Goal: Task Accomplishment & Management: Manage account settings

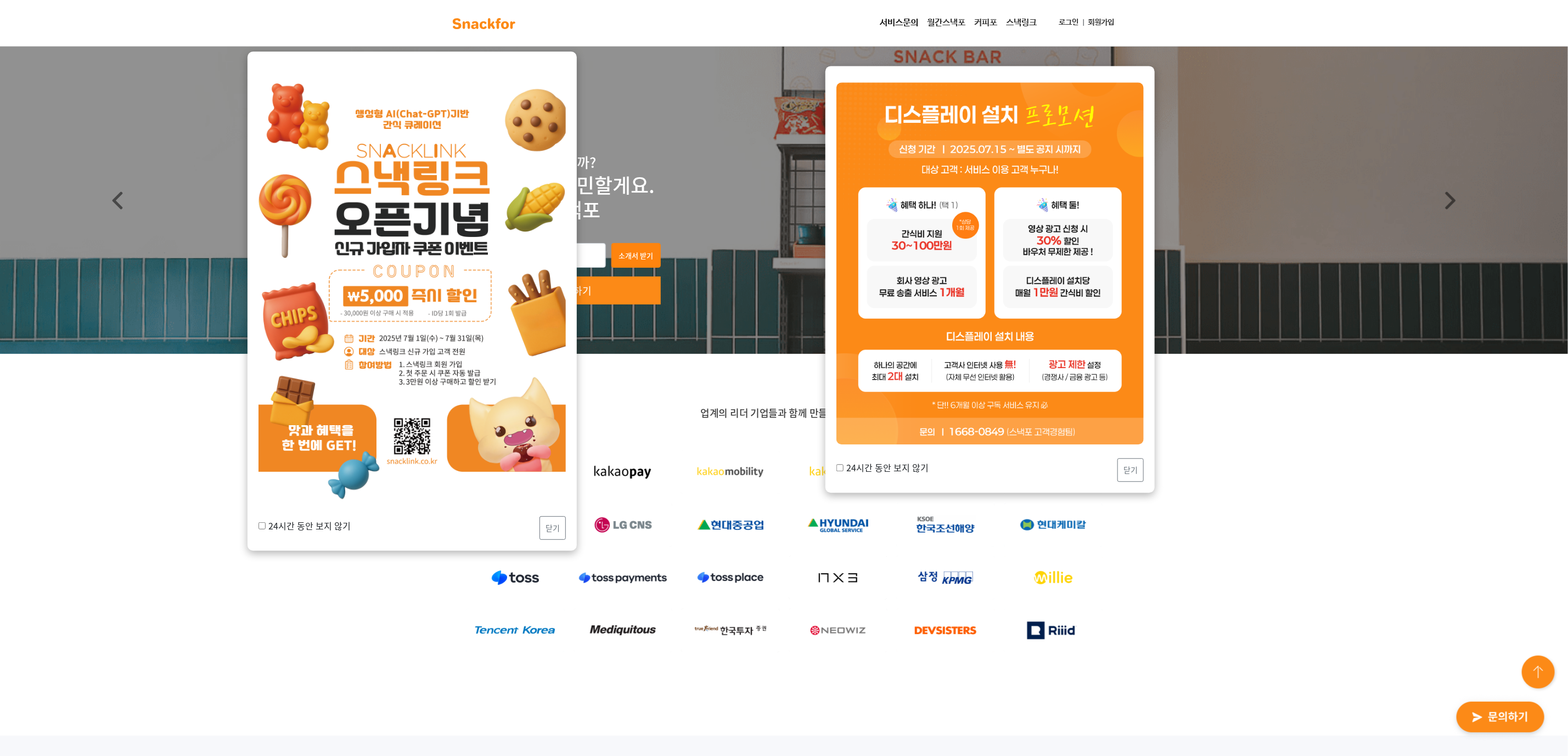
click at [1066, 22] on link "로그인" at bounding box center [1069, 23] width 28 height 20
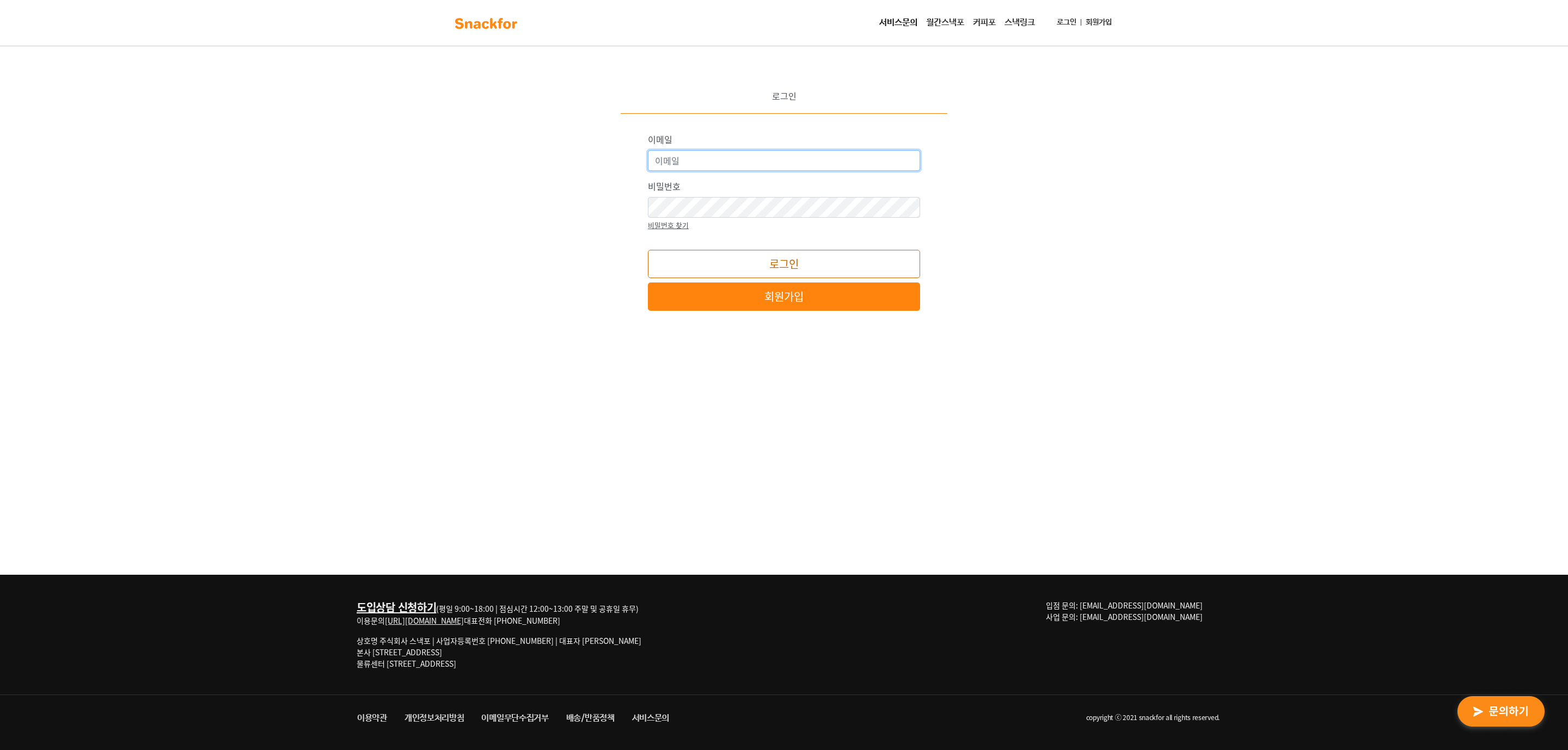
type input "snackfor@snackfor.com"
click at [816, 261] on button "로그인" at bounding box center [783, 263] width 272 height 28
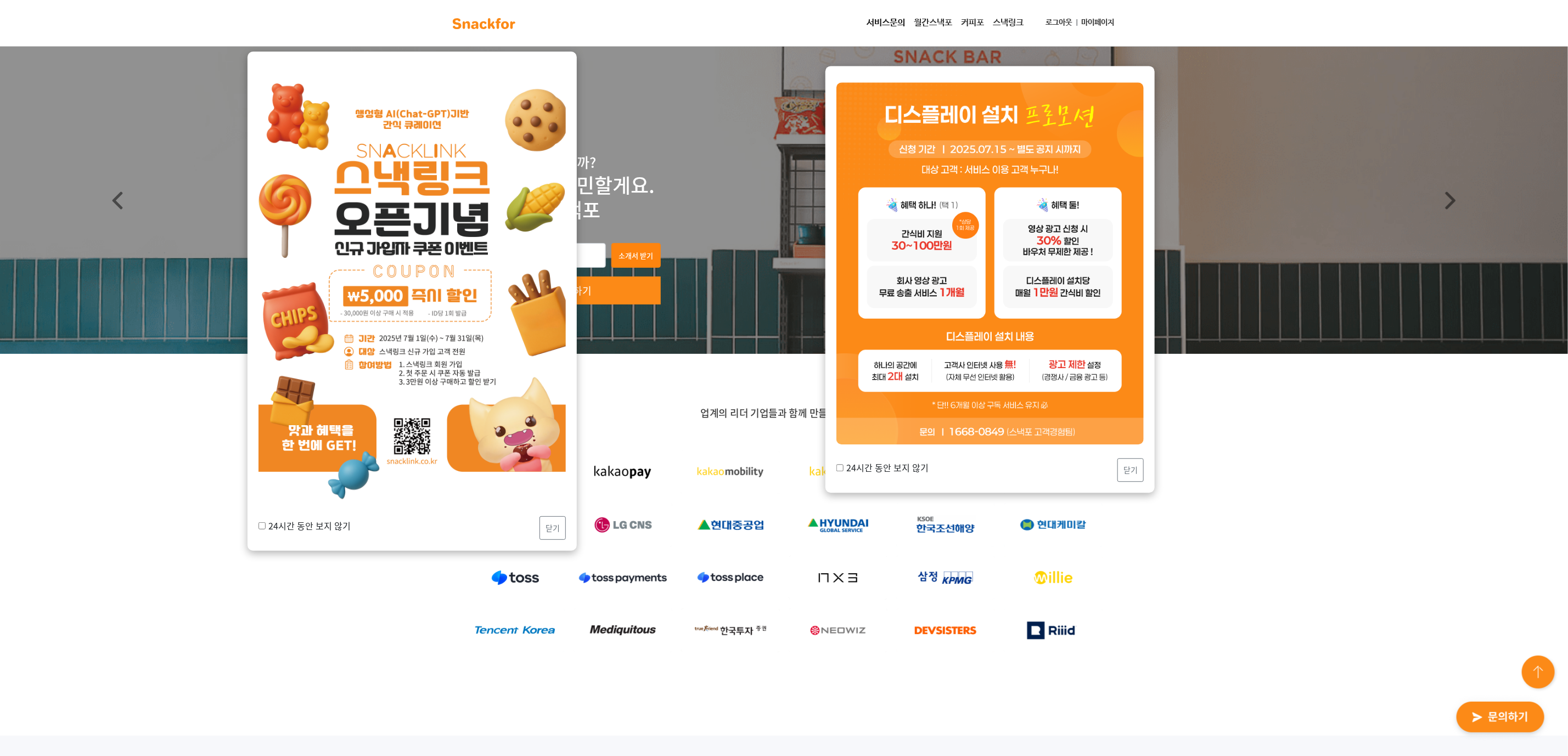
click at [1107, 23] on link "마이페이지" at bounding box center [1098, 23] width 41 height 20
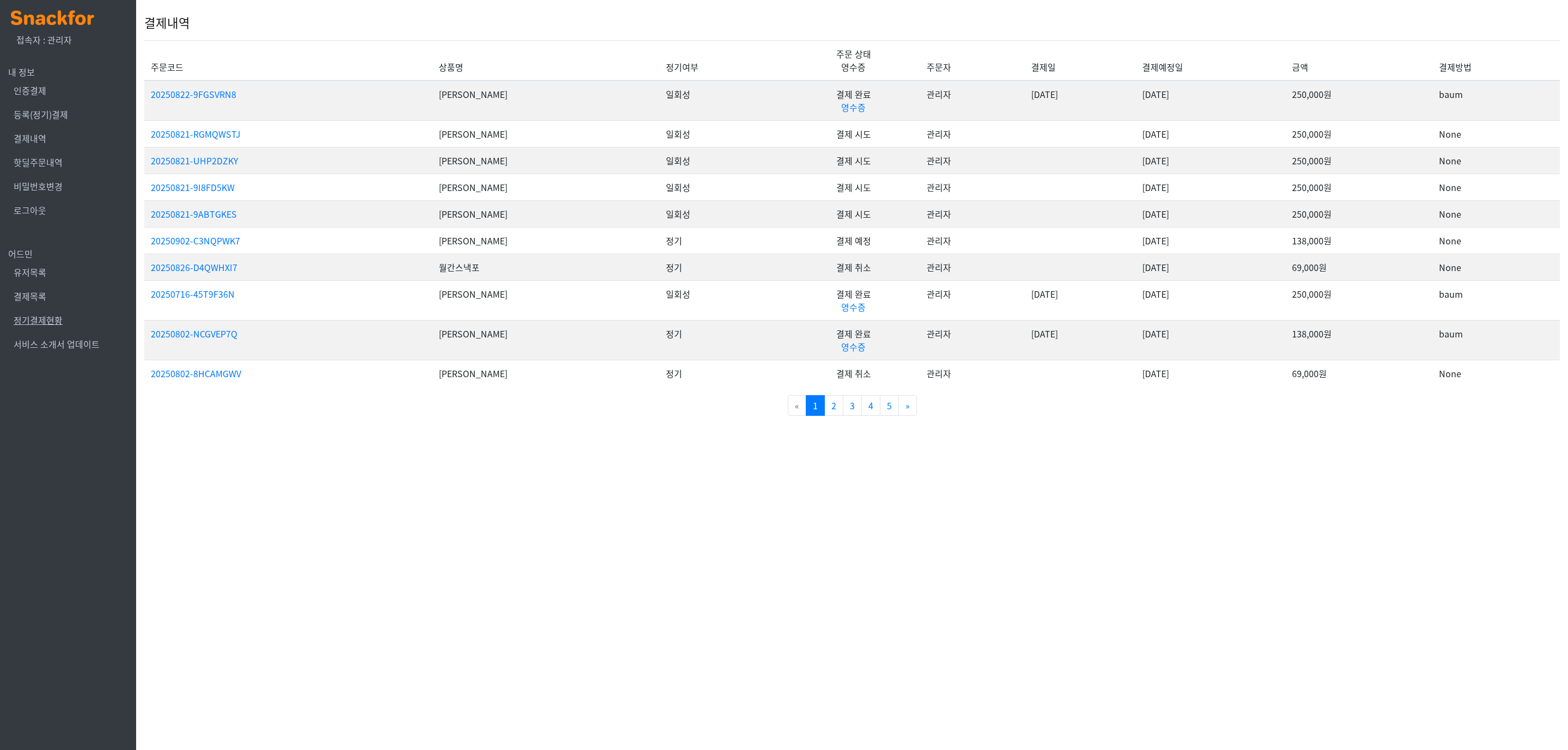
click at [41, 321] on link "정기결제현황" at bounding box center [38, 320] width 49 height 13
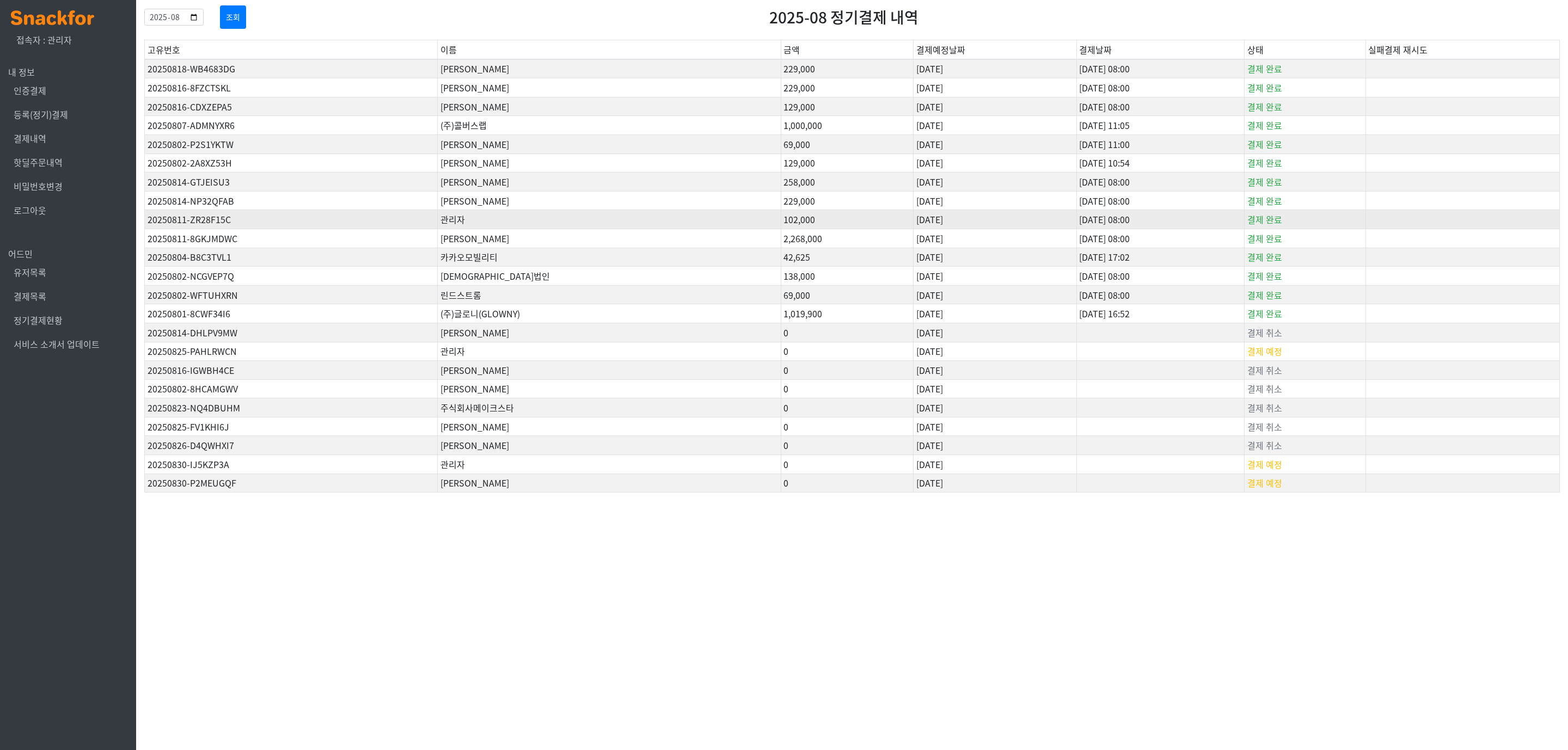
click at [673, 214] on td "관리자" at bounding box center [609, 219] width 344 height 19
click at [35, 287] on li "결제목록" at bounding box center [68, 296] width 120 height 24
click at [35, 291] on link "결제목록" at bounding box center [30, 296] width 32 height 13
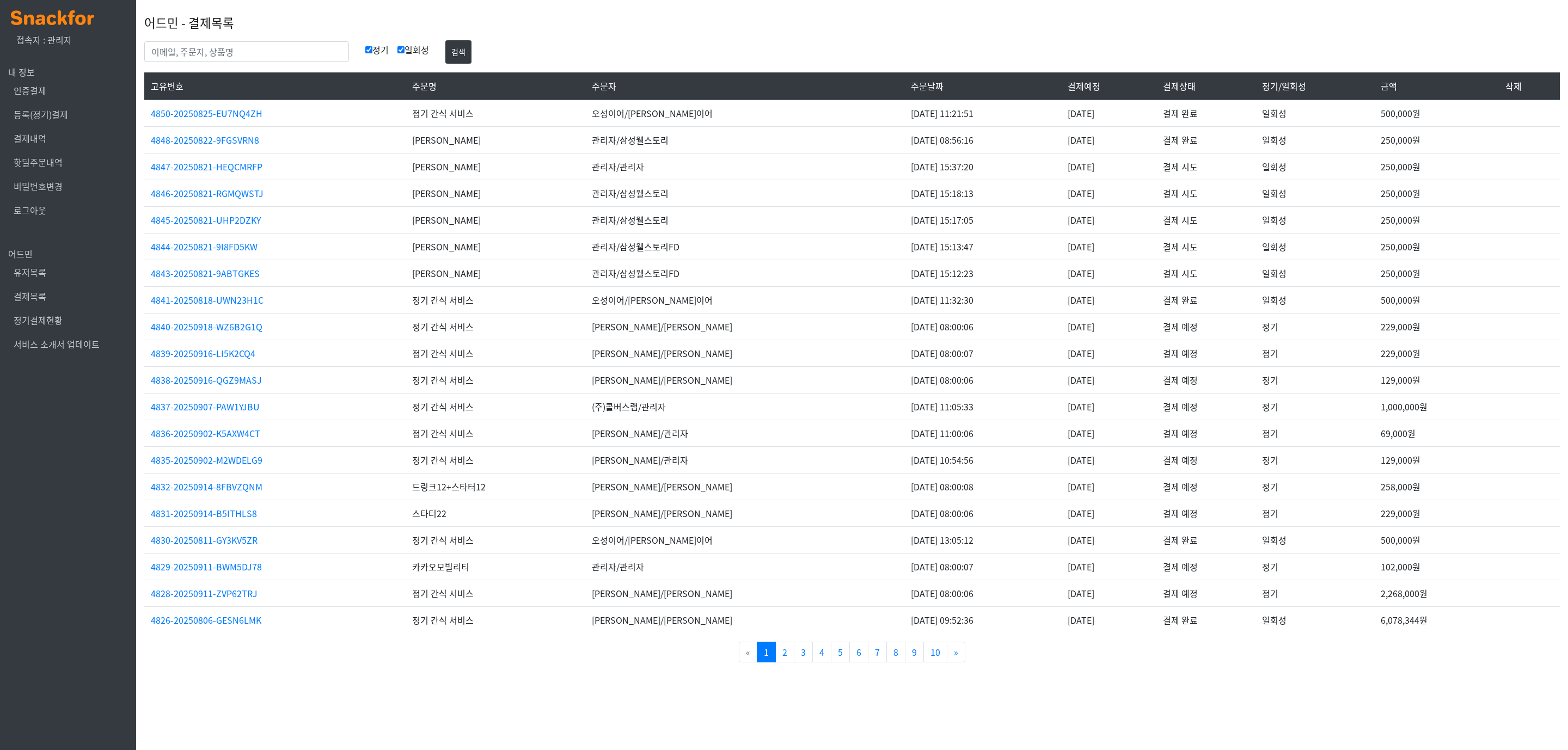
click at [526, 195] on td "[PERSON_NAME]" at bounding box center [495, 193] width 180 height 27
click at [229, 52] on input "text" at bounding box center [247, 51] width 205 height 21
type input "씨드로닉스"
click at [445, 40] on button "검색" at bounding box center [458, 52] width 26 height 23
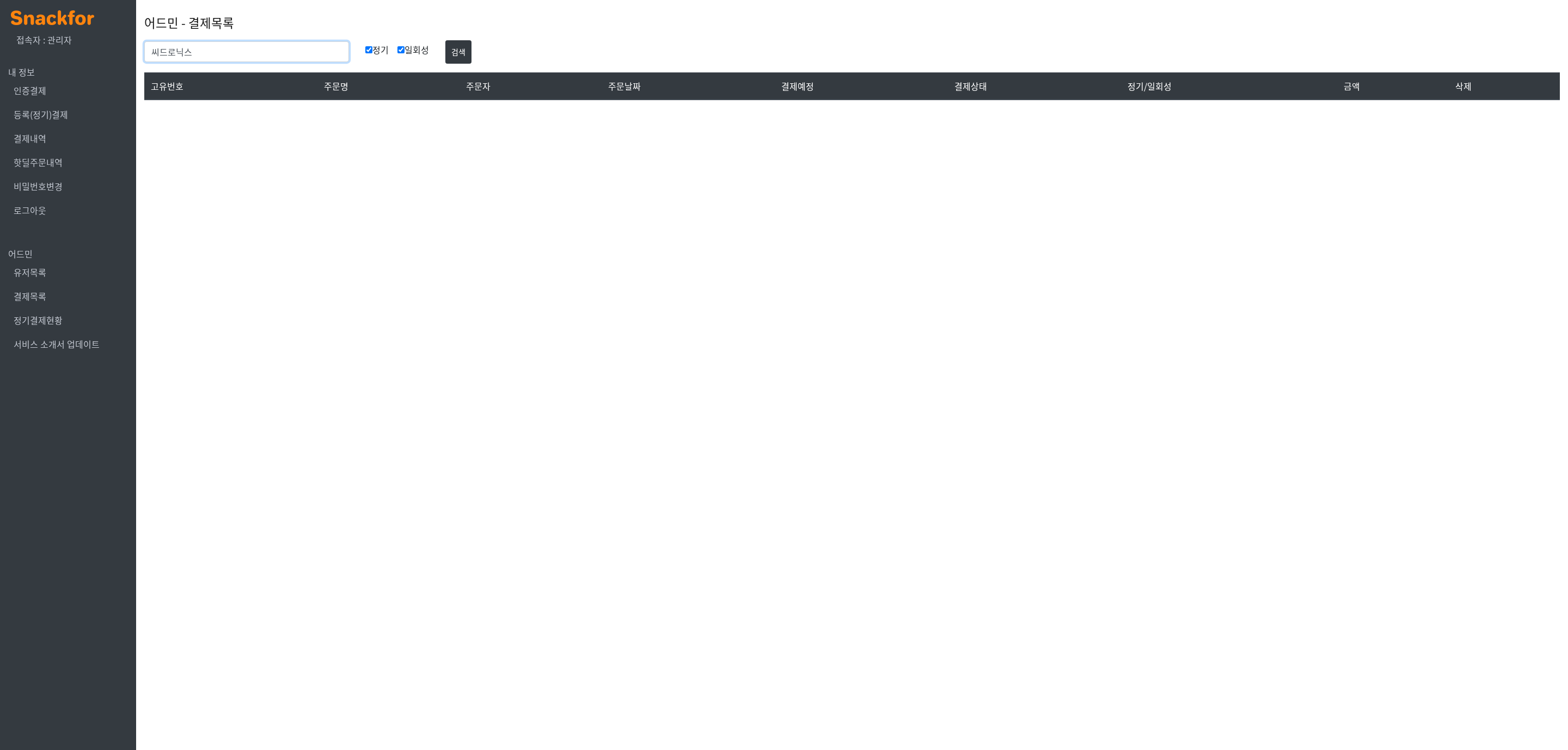
click at [224, 48] on input "씨드로닉스" at bounding box center [247, 51] width 205 height 21
type input "마석찬"
click at [445, 40] on button "검색" at bounding box center [458, 52] width 26 height 23
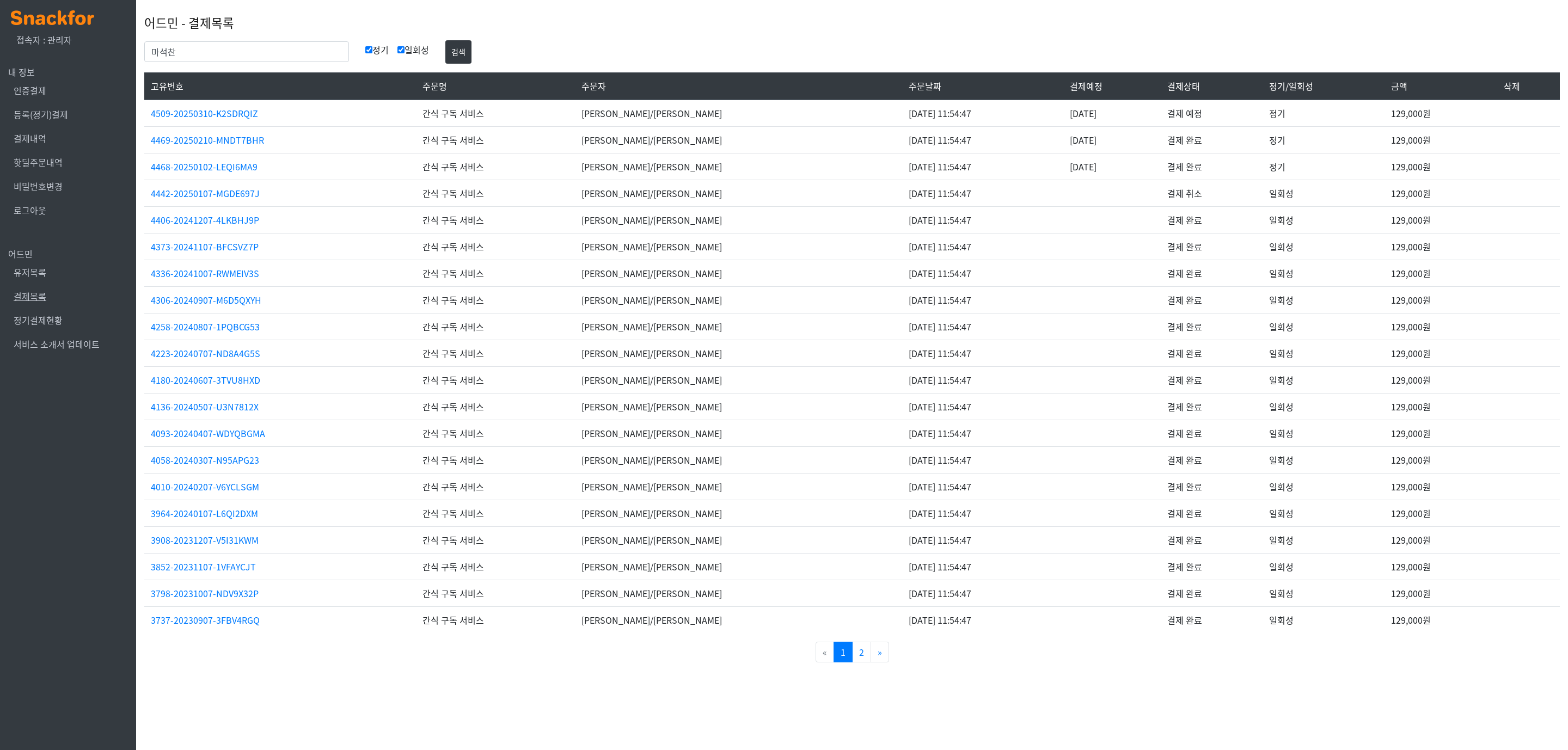
click at [35, 296] on link "결제목록" at bounding box center [30, 296] width 32 height 13
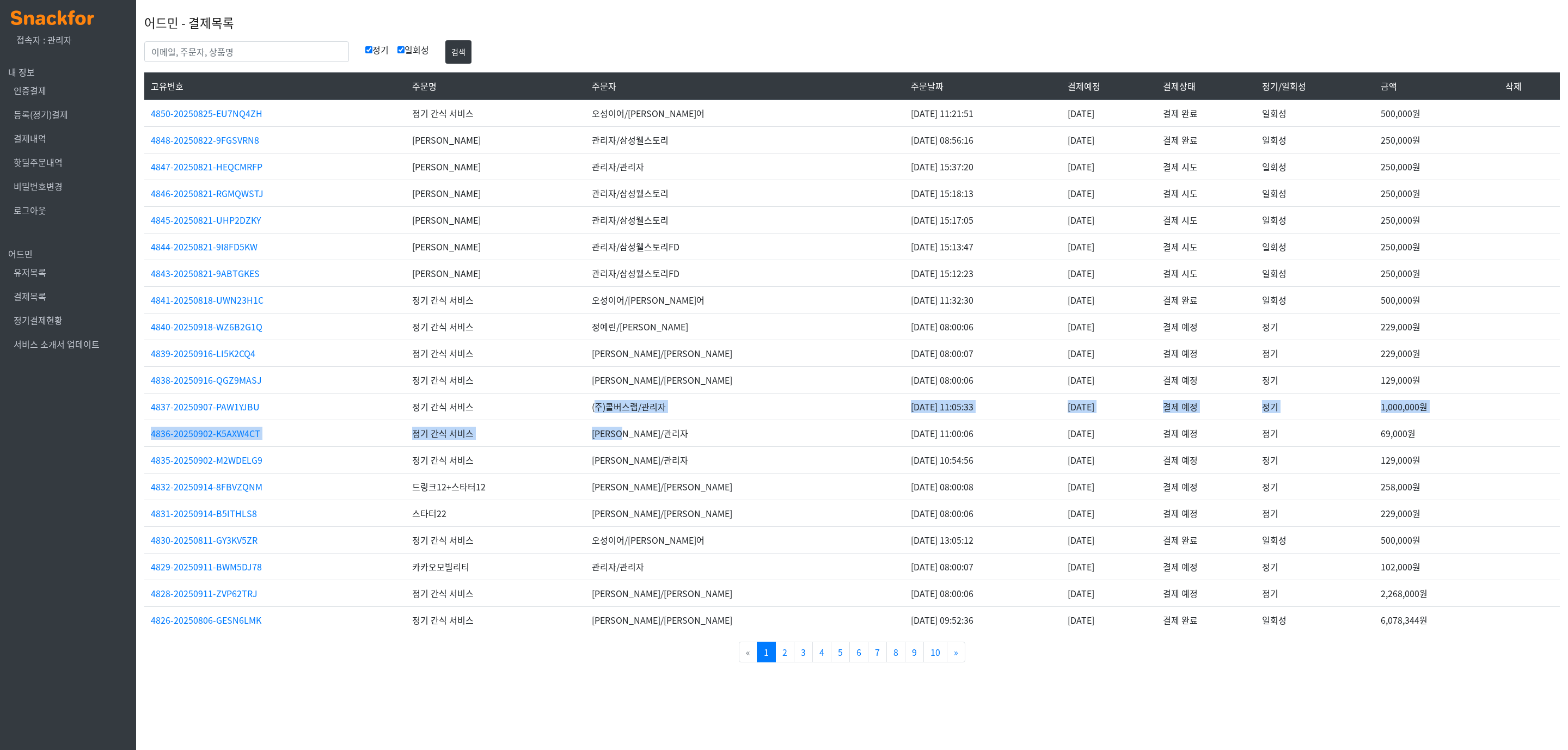
drag, startPoint x: 608, startPoint y: 410, endPoint x: 645, endPoint y: 426, distance: 40.3
click at [645, 426] on tbody "4850-20250825-EU7NQ4ZH 정기 간식 서비스 오성이어/오성이어 2025-08-25 11:21:51 2025-08-25 결제 완료…" at bounding box center [852, 366] width 1416 height 533
click at [645, 553] on td "오성이어/오성이어" at bounding box center [745, 539] width 319 height 27
drag, startPoint x: 1426, startPoint y: 384, endPoint x: 1372, endPoint y: 384, distance: 54.0
click at [1426, 384] on td "129,000원" at bounding box center [1436, 379] width 124 height 27
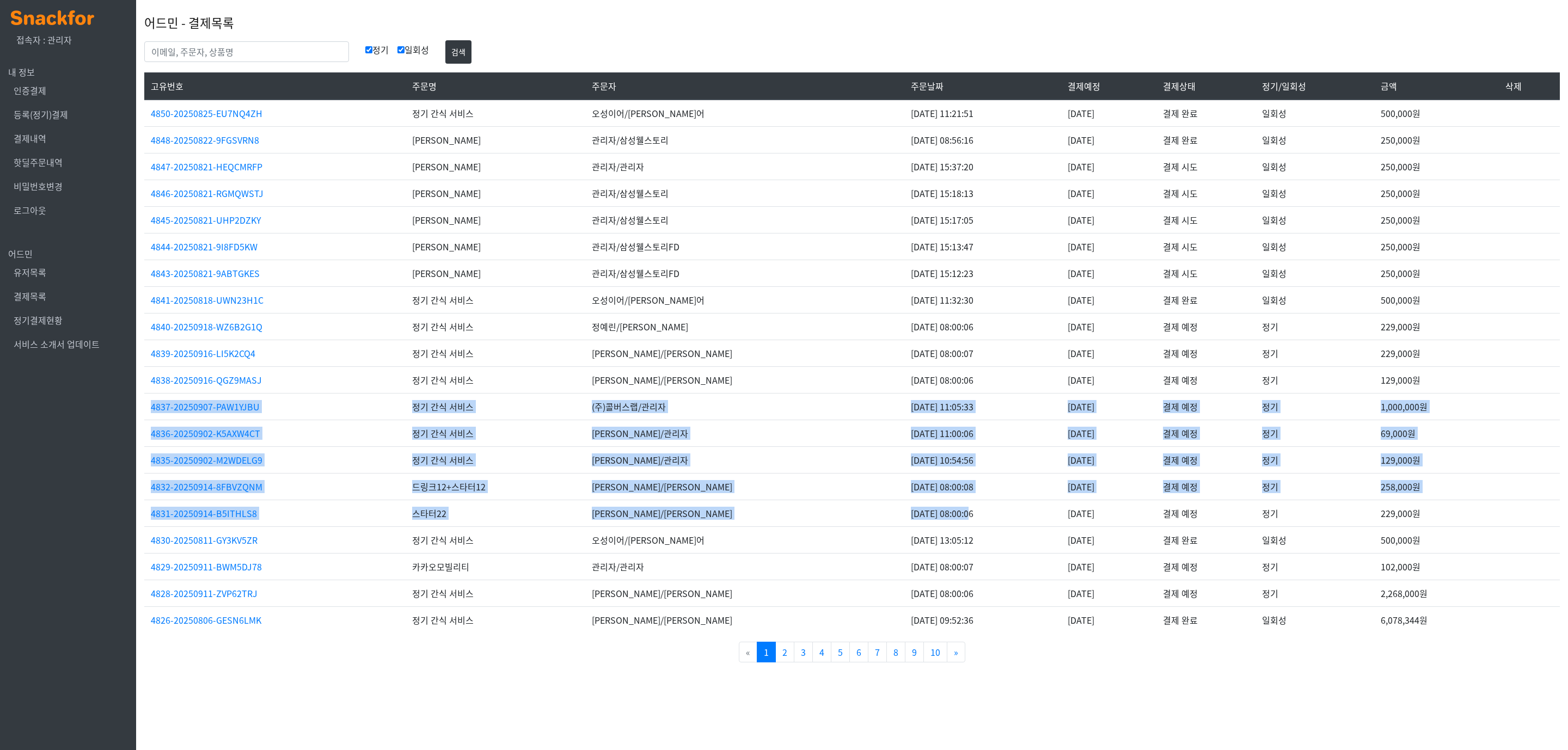
drag, startPoint x: 879, startPoint y: 521, endPoint x: 146, endPoint y: 415, distance: 740.6
click at [146, 415] on tbody "4850-20250825-EU7NQ4ZH 정기 간식 서비스 오성이어/오성이어 2025-08-25 11:21:51 2025-08-25 결제 완료…" at bounding box center [852, 366] width 1416 height 533
click at [54, 325] on link "정기결제현황" at bounding box center [38, 320] width 49 height 13
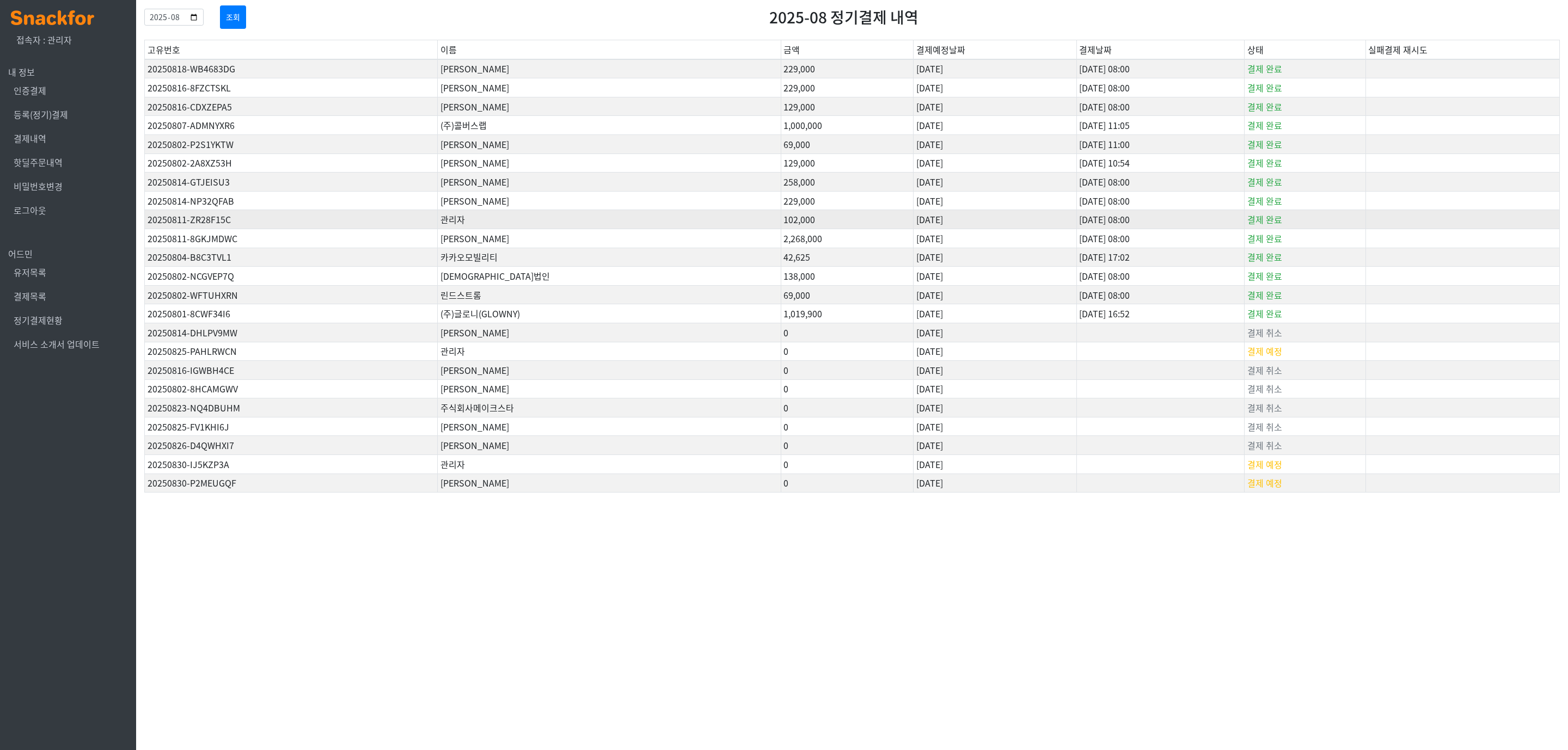
click at [526, 229] on td "관리자" at bounding box center [609, 219] width 344 height 19
click at [204, 18] on input "2025-08" at bounding box center [174, 17] width 59 height 17
type input "2025-09"
click at [246, 19] on button "조회" at bounding box center [233, 17] width 26 height 23
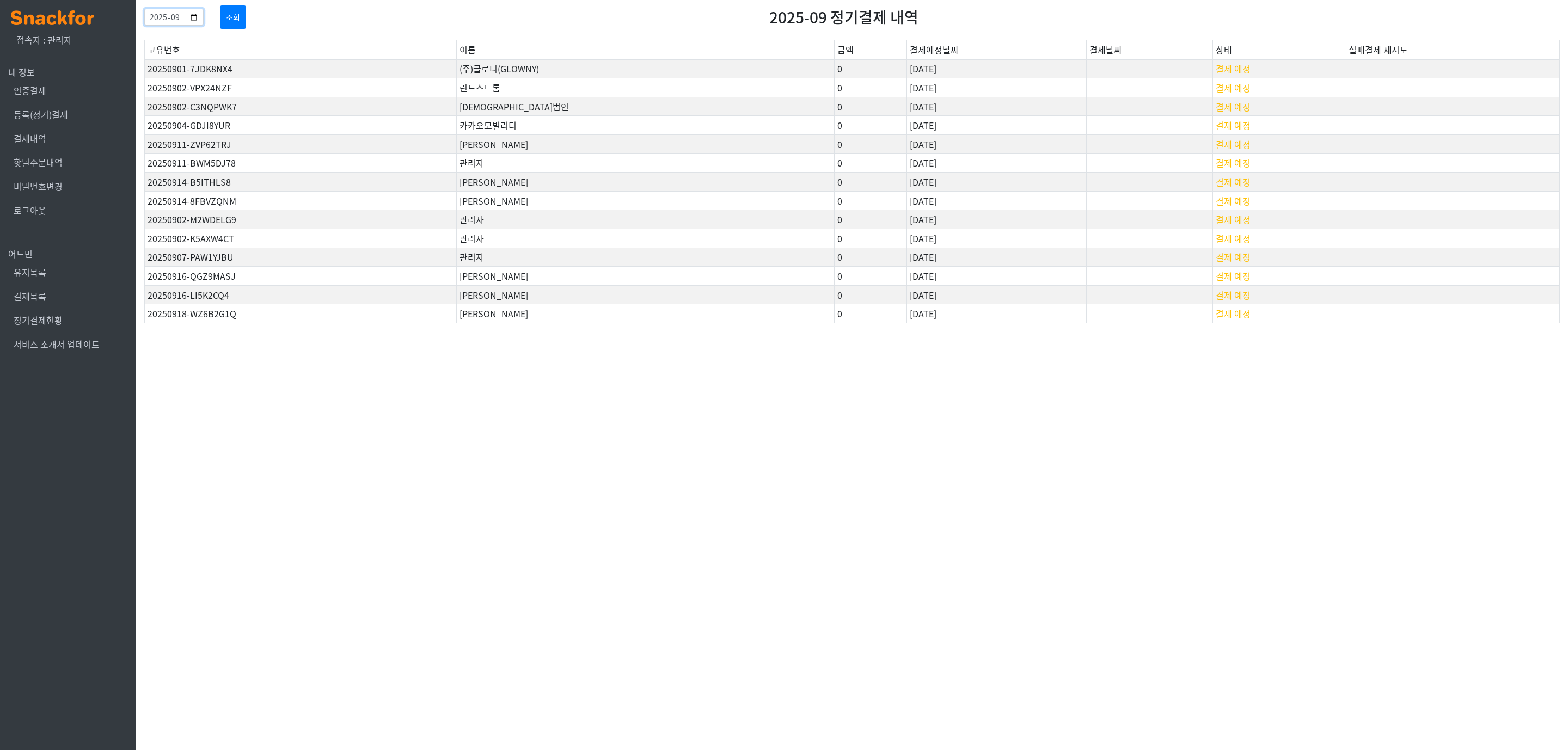
click at [204, 19] on input "2025-09" at bounding box center [174, 17] width 59 height 17
type input "2025-08"
click at [246, 10] on button "조회" at bounding box center [233, 17] width 26 height 23
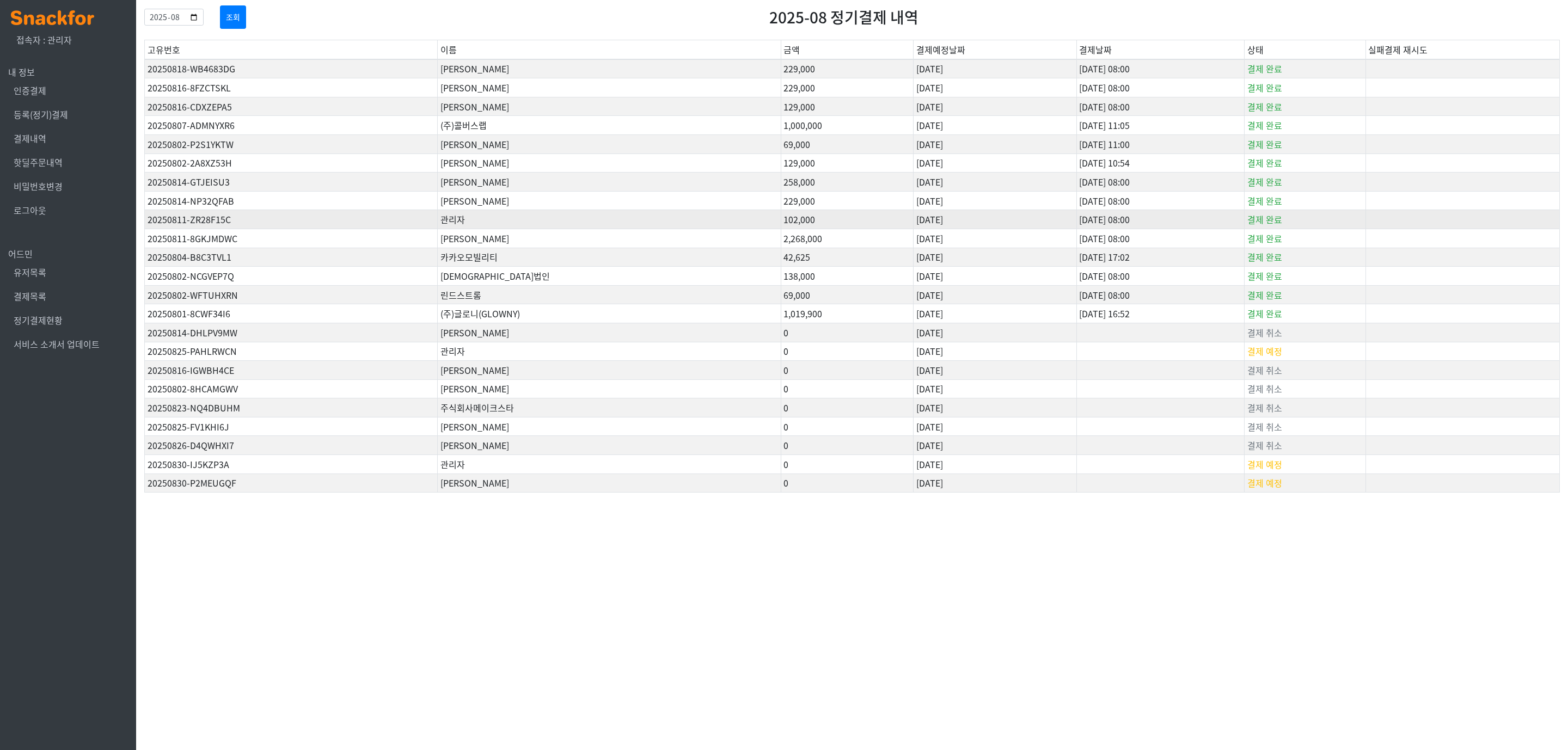
click at [639, 218] on td "관리자" at bounding box center [609, 219] width 344 height 19
click at [43, 297] on link "결제목록" at bounding box center [30, 296] width 32 height 13
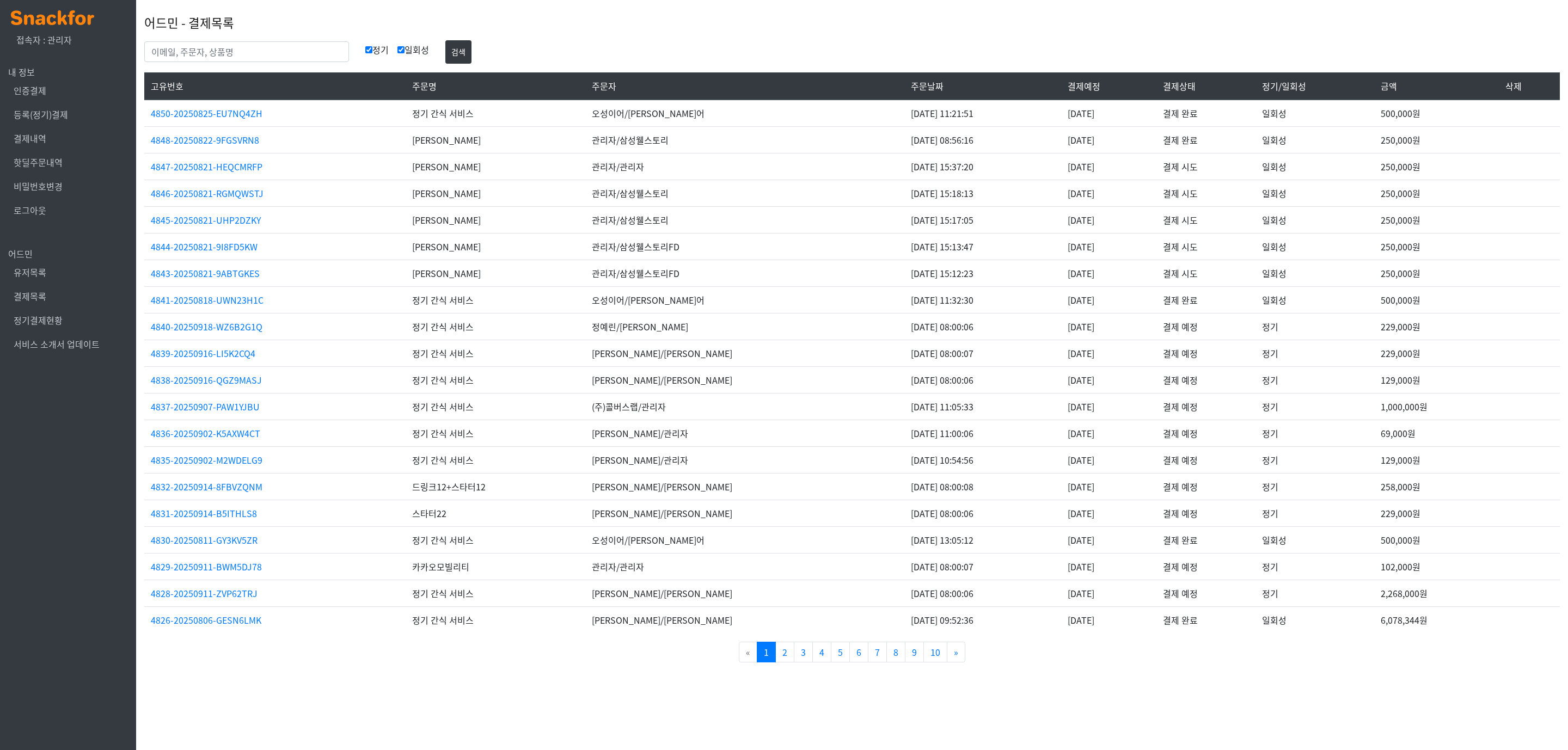
click at [204, 70] on div "어드민 - 결제목록 정기 일회성 검색 고유번호 주문명 주문자 주문날짜 결제예정 결제상태 정기/일회성 금액 삭제 4850-20250825-EU7…" at bounding box center [852, 338] width 1416 height 676
click at [208, 61] on input "text" at bounding box center [247, 51] width 205 height 21
type input "씨드"
click at [445, 40] on button "검색" at bounding box center [458, 52] width 26 height 23
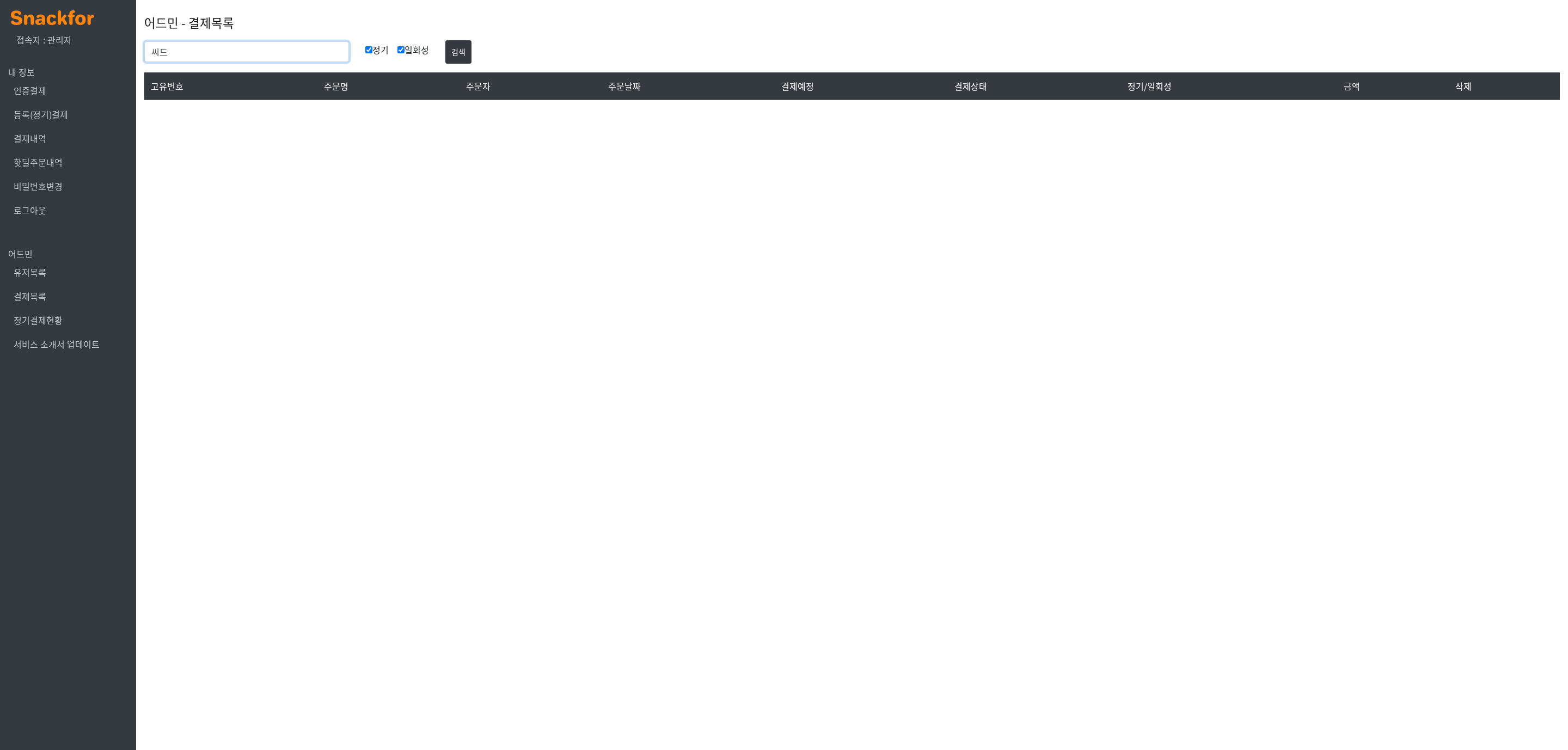
drag, startPoint x: 0, startPoint y: 0, endPoint x: 208, endPoint y: 61, distance: 216.8
click at [208, 61] on input "씨드" at bounding box center [247, 51] width 205 height 21
type input "씨드로닉스"
click at [445, 40] on button "검색" at bounding box center [458, 52] width 26 height 23
drag, startPoint x: 33, startPoint y: 297, endPoint x: 49, endPoint y: 282, distance: 21.9
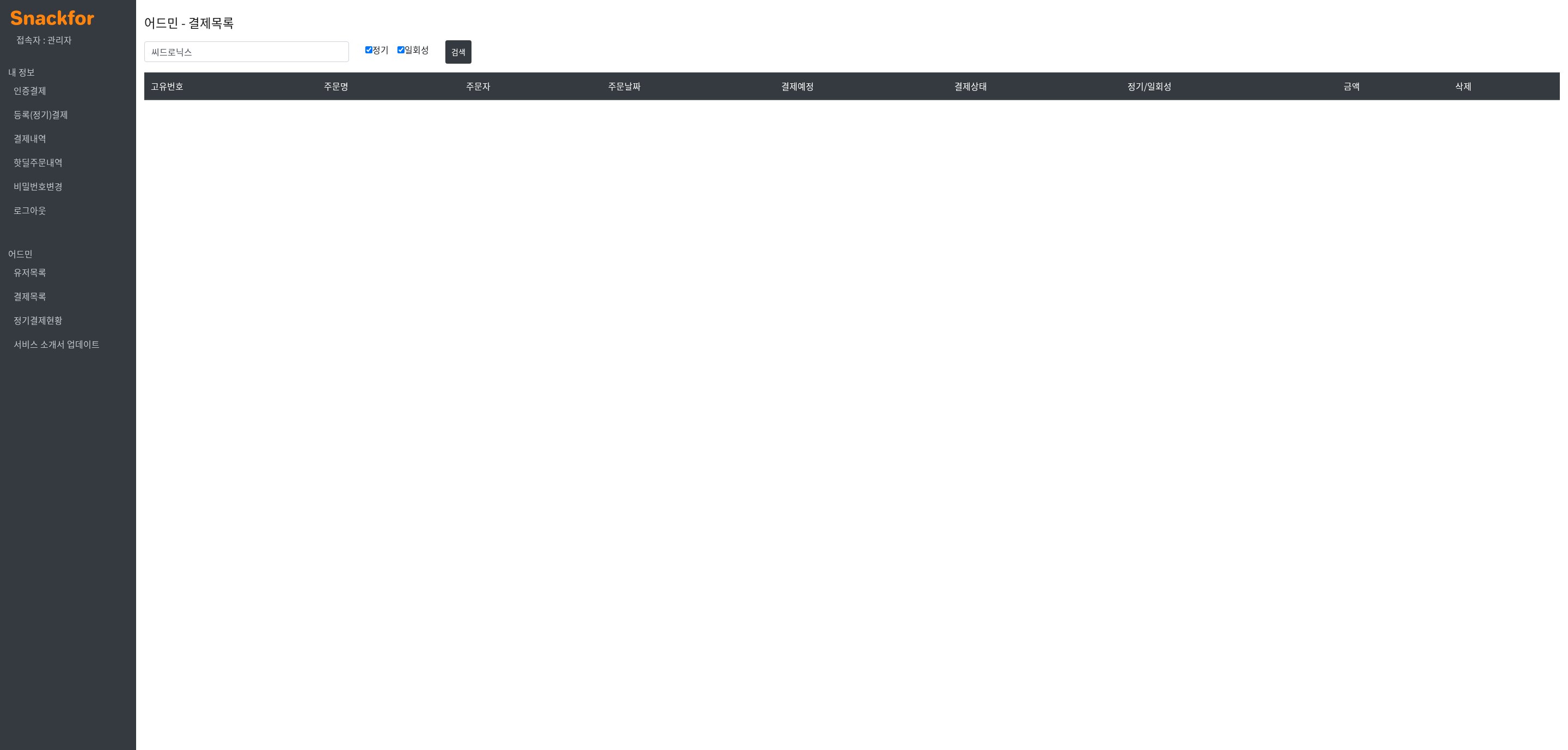
click at [33, 297] on link "결제목록" at bounding box center [30, 296] width 32 height 13
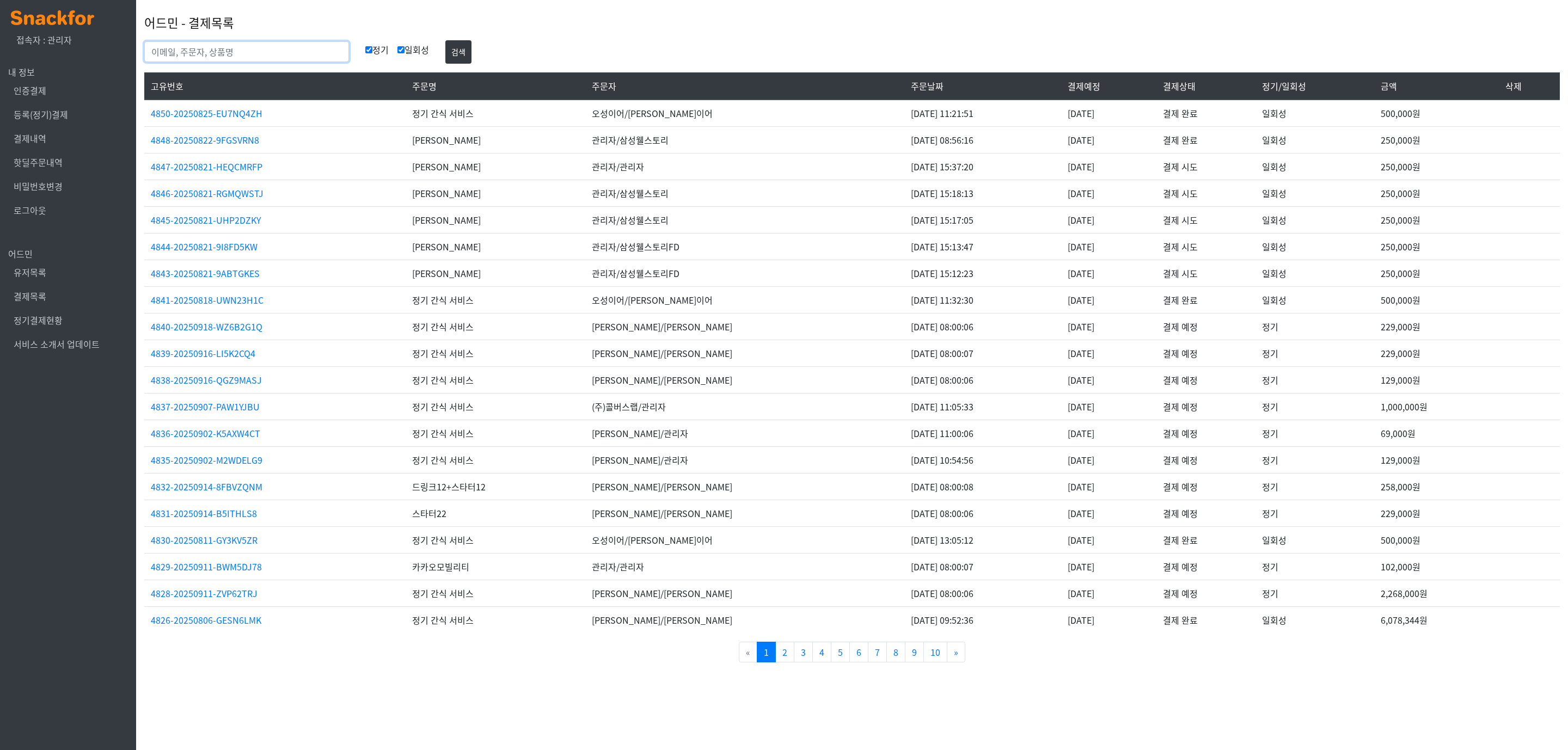
drag, startPoint x: 0, startPoint y: 0, endPoint x: 243, endPoint y: 61, distance: 250.5
click at [243, 61] on input "text" at bounding box center [247, 51] width 205 height 21
type input "김덕경"
click at [445, 40] on button "검색" at bounding box center [458, 52] width 26 height 23
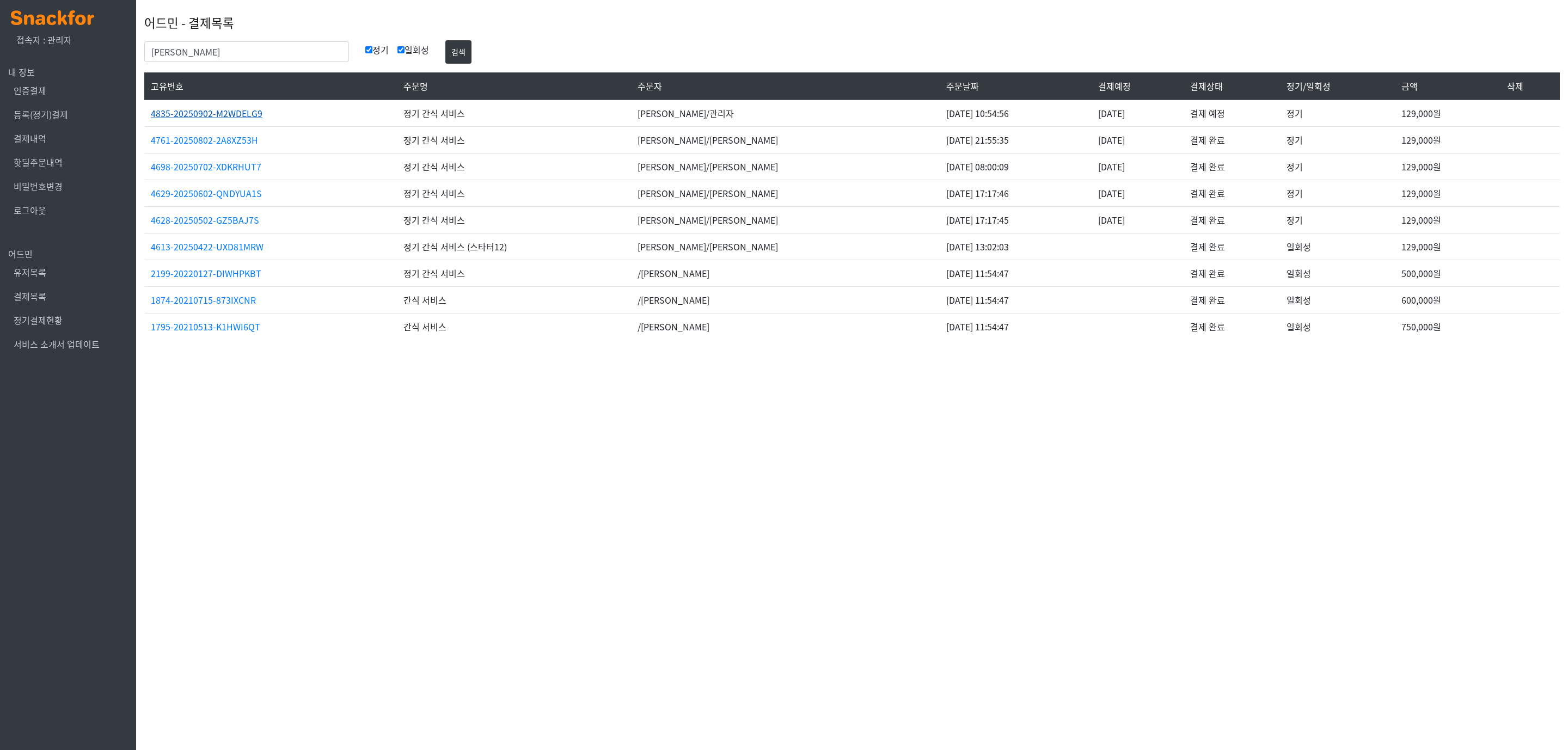
click at [251, 113] on link "4835-20250902-M2WDELG9" at bounding box center [206, 113] width 112 height 13
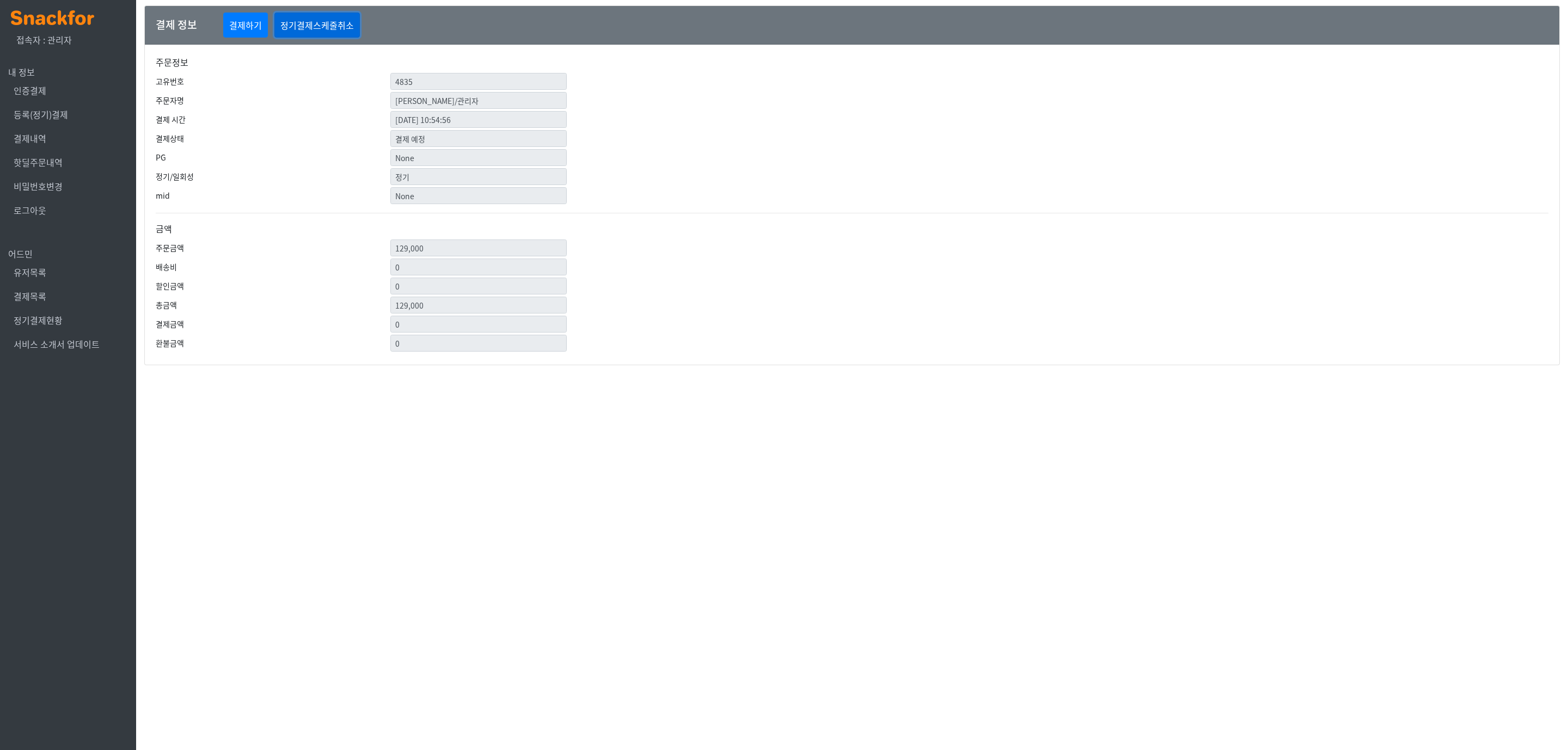
click at [288, 23] on button "정기결제스케줄취소" at bounding box center [317, 25] width 85 height 25
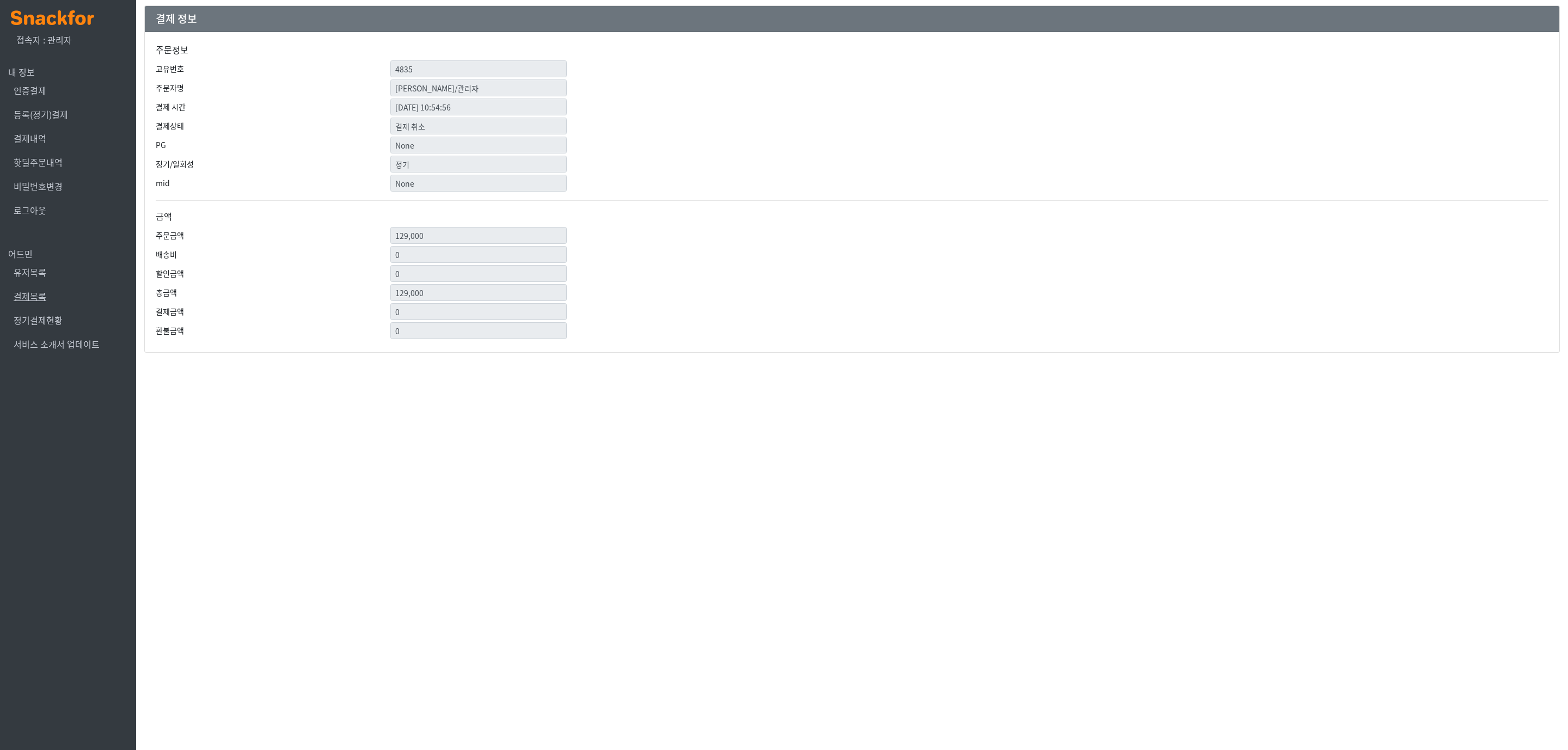
click at [35, 295] on link "결제목록" at bounding box center [30, 296] width 32 height 13
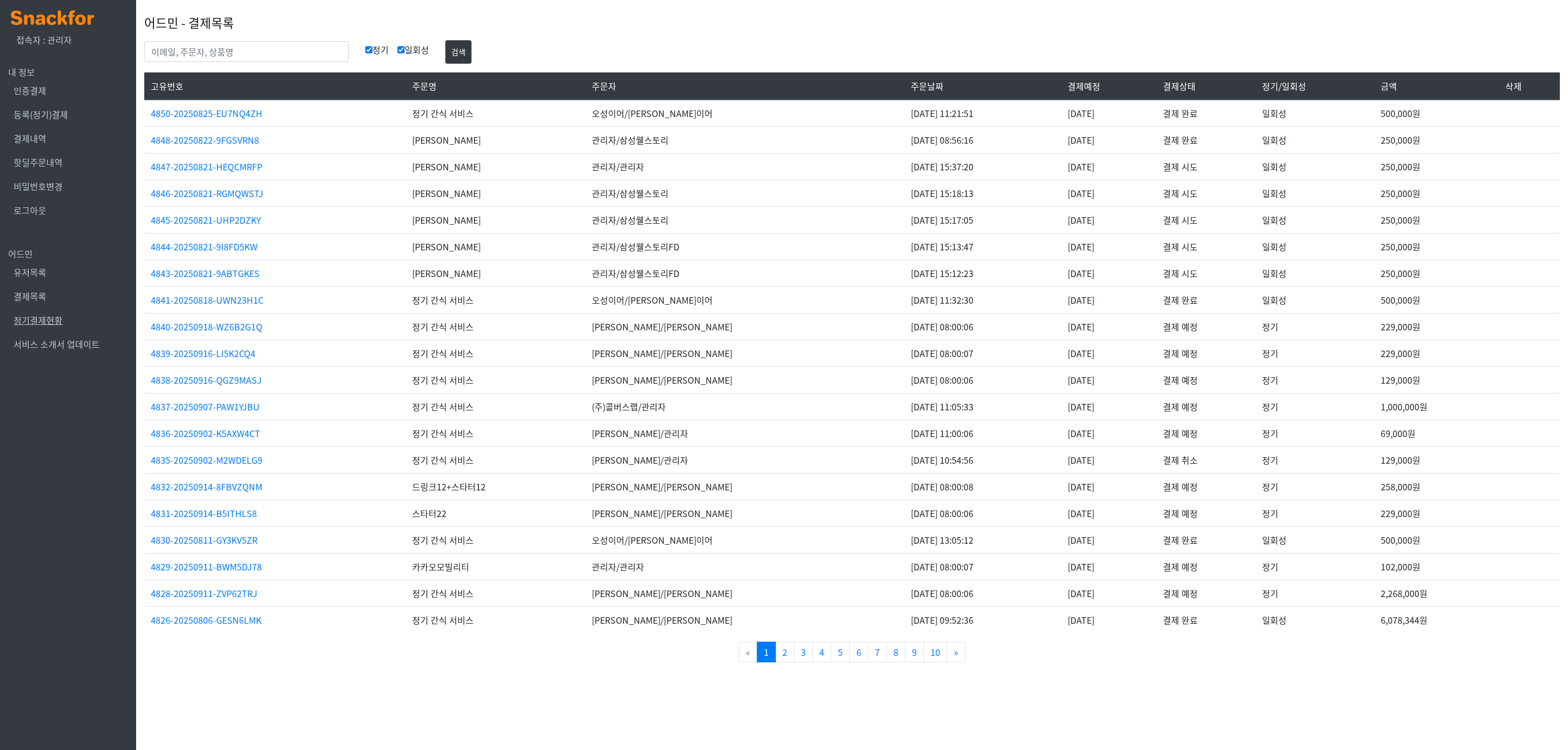
click at [45, 322] on link "정기결제현황" at bounding box center [38, 320] width 49 height 13
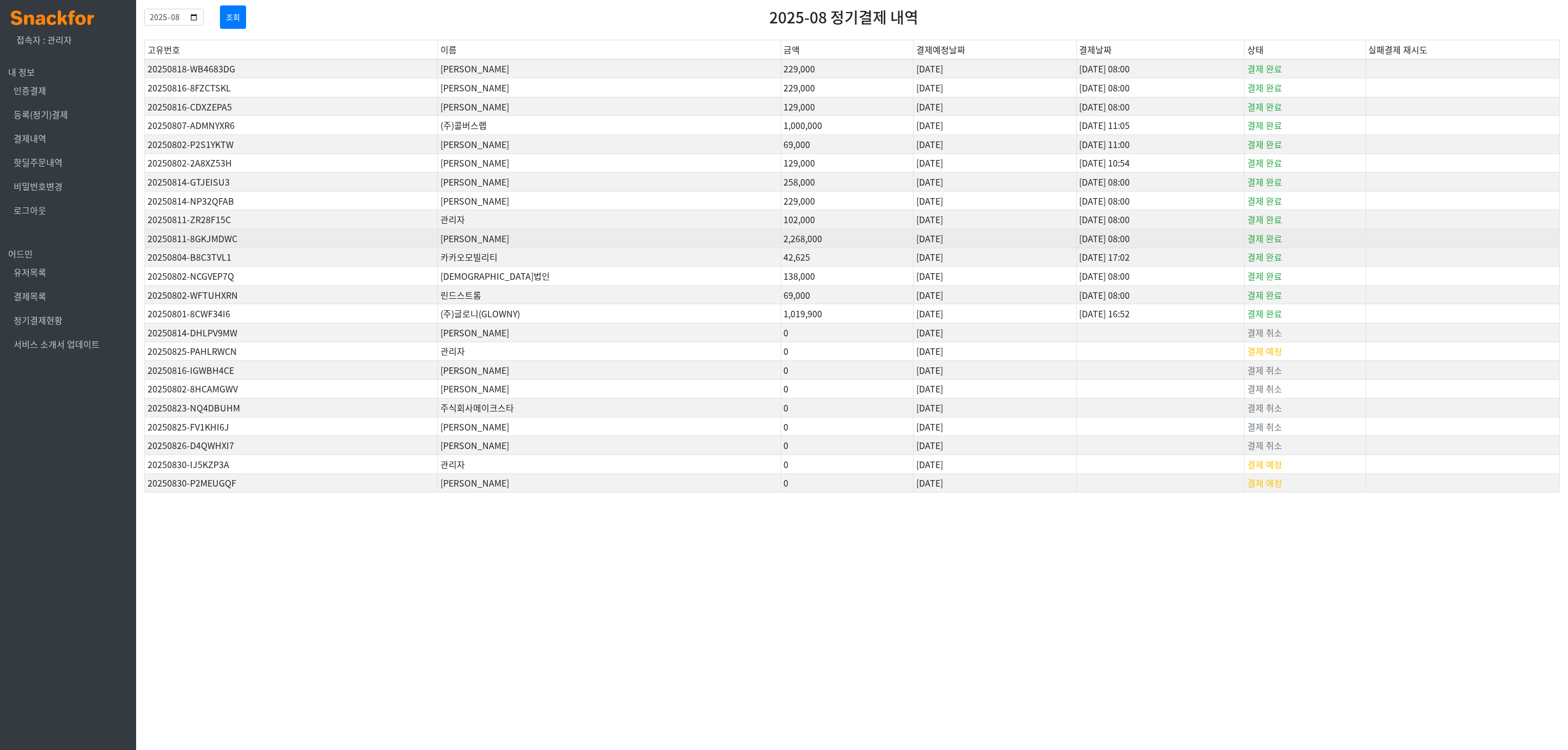
click at [570, 236] on td "[PERSON_NAME]" at bounding box center [609, 238] width 344 height 19
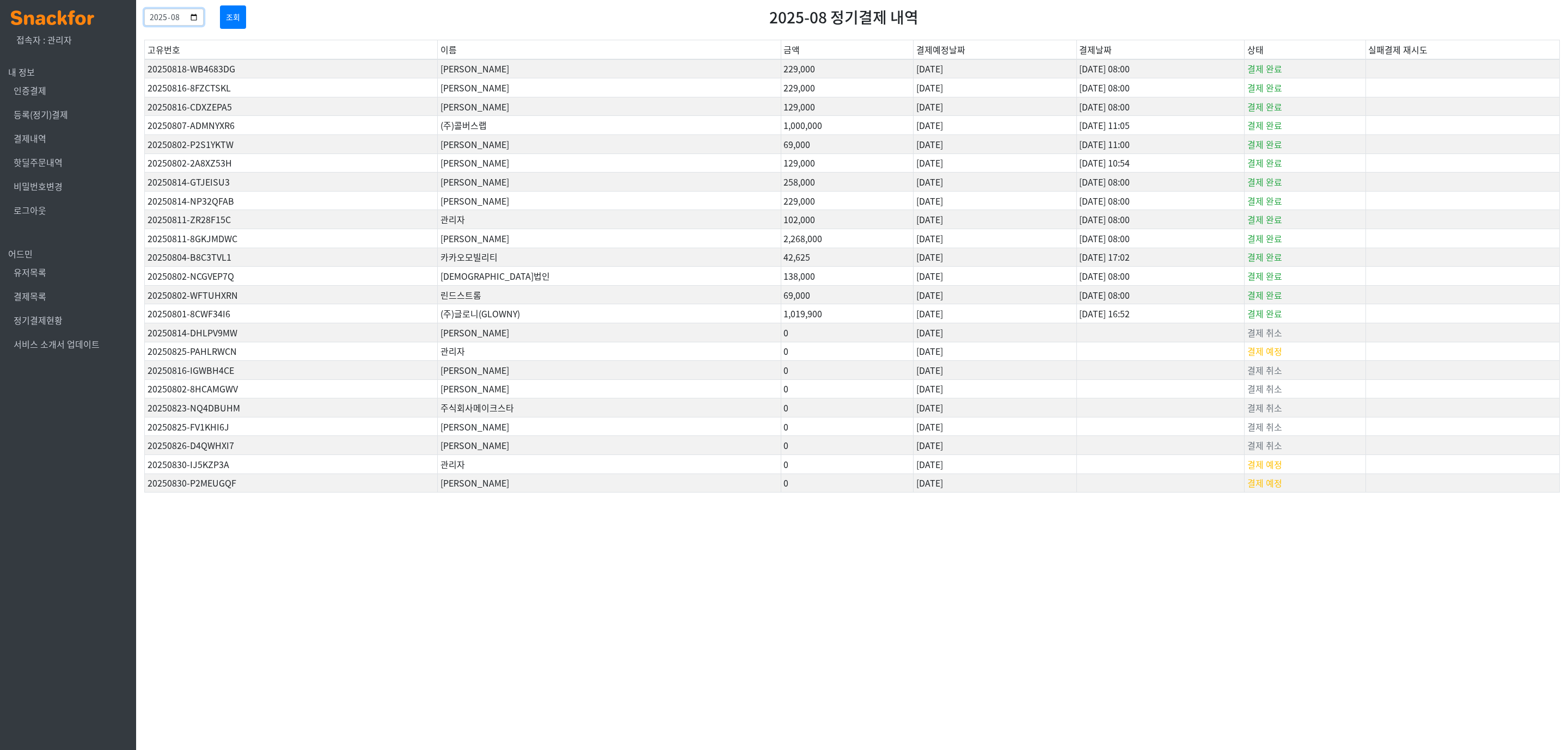
click at [204, 17] on input "2025-08" at bounding box center [174, 17] width 59 height 17
click at [204, 14] on input "2025-08" at bounding box center [174, 17] width 59 height 17
type input "2025-09"
click at [246, 19] on button "조회" at bounding box center [233, 17] width 26 height 23
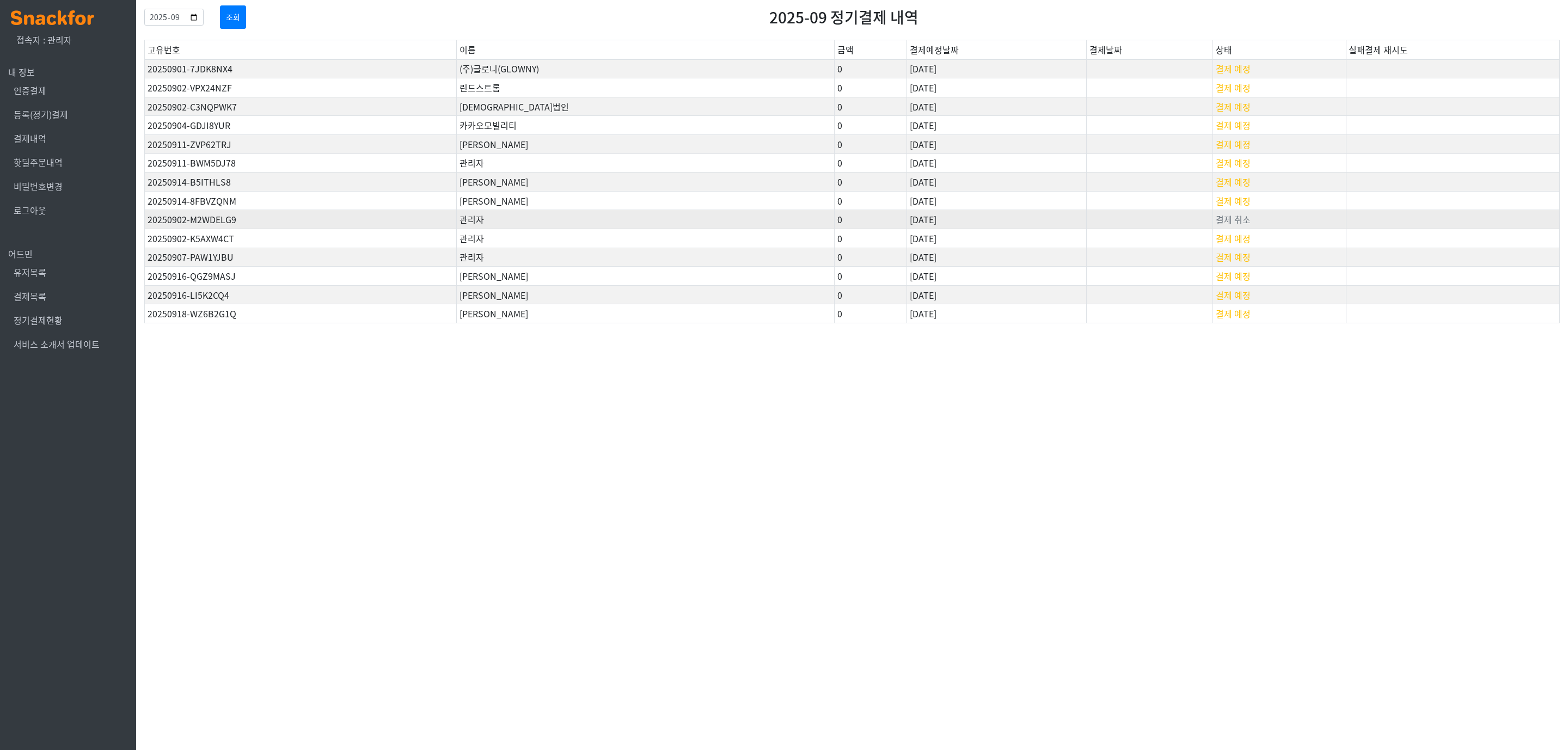
click at [521, 212] on td "관리자" at bounding box center [645, 219] width 378 height 19
